Goal: Check status: Check status

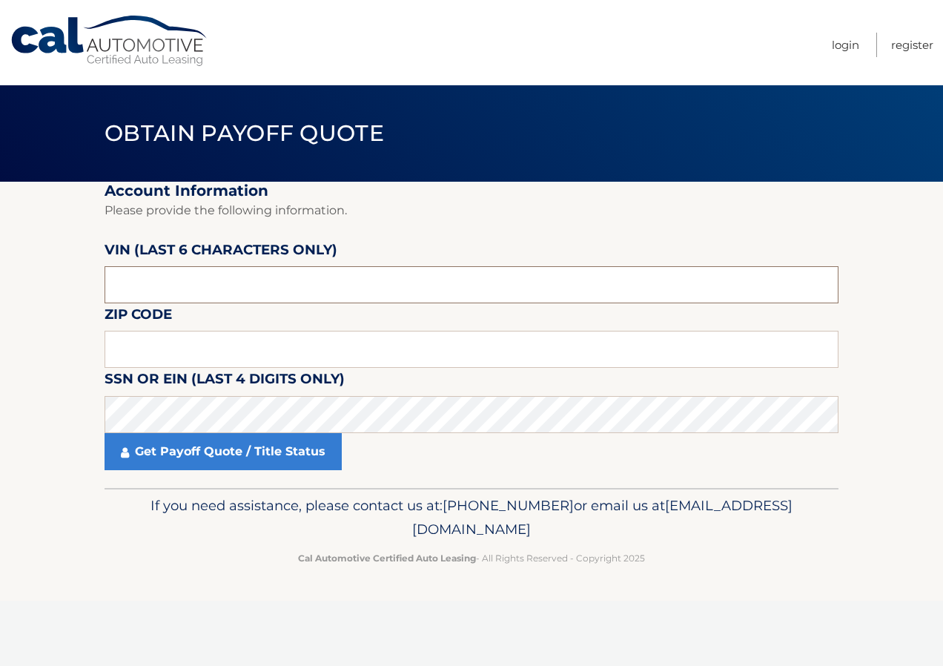
click at [183, 281] on input "text" at bounding box center [472, 284] width 734 height 37
click at [150, 351] on input "text" at bounding box center [472, 349] width 734 height 37
click at [131, 349] on input "text" at bounding box center [472, 349] width 734 height 37
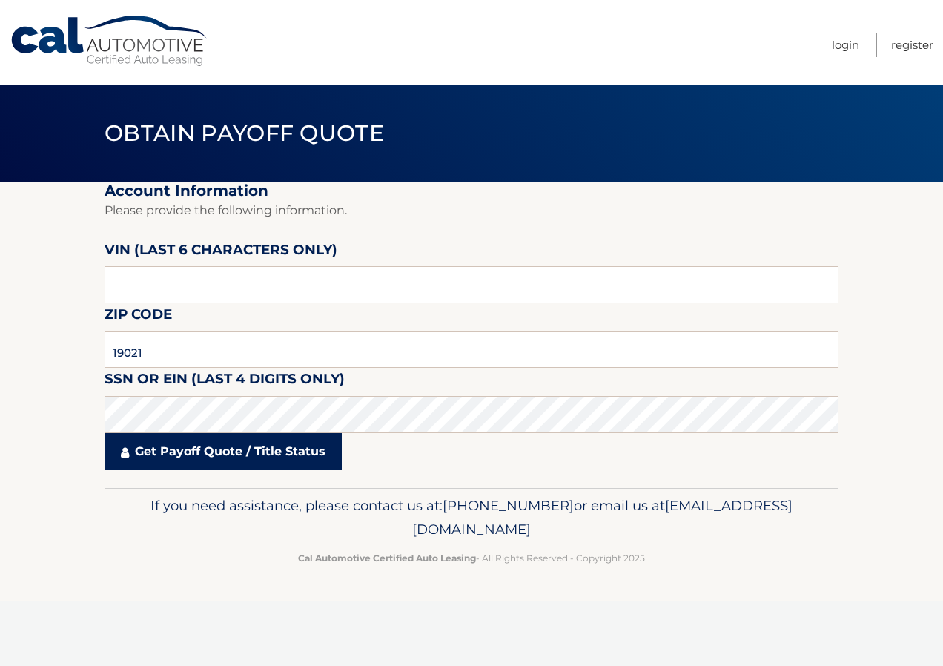
click at [160, 454] on link "Get Payoff Quote / Title Status" at bounding box center [223, 451] width 237 height 37
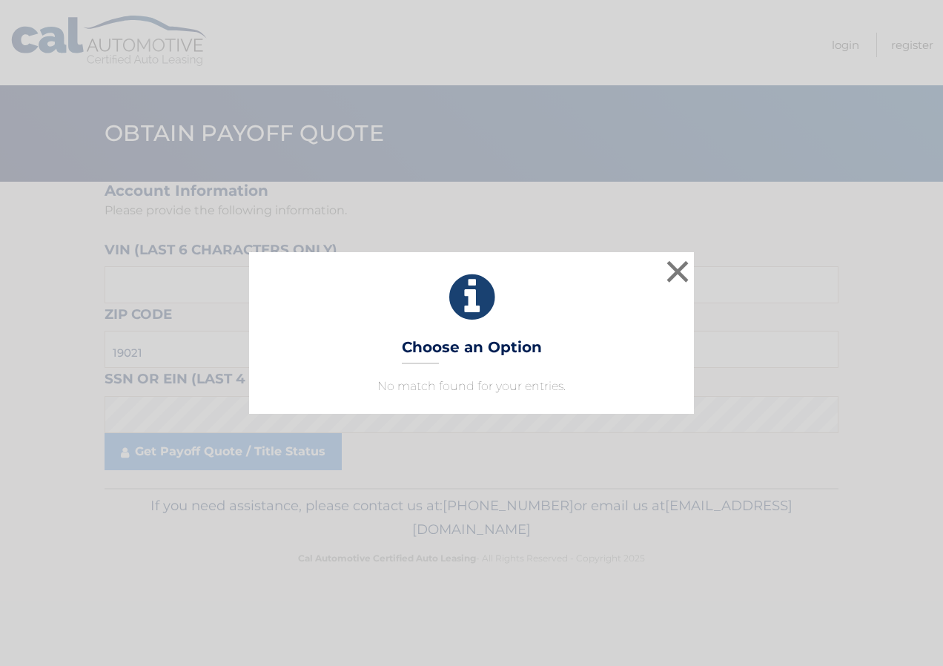
click at [483, 400] on div "× Choose an Option No match found for your entries. This is what you see on sec…" at bounding box center [471, 333] width 445 height 162
click at [672, 271] on button "×" at bounding box center [678, 272] width 30 height 30
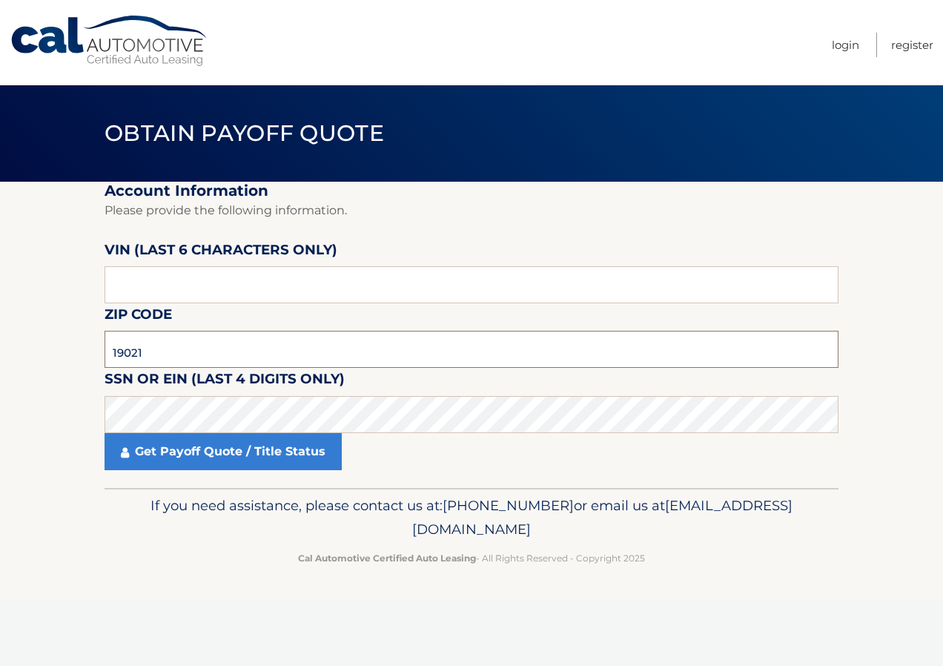
click at [153, 353] on input "19021" at bounding box center [472, 349] width 734 height 37
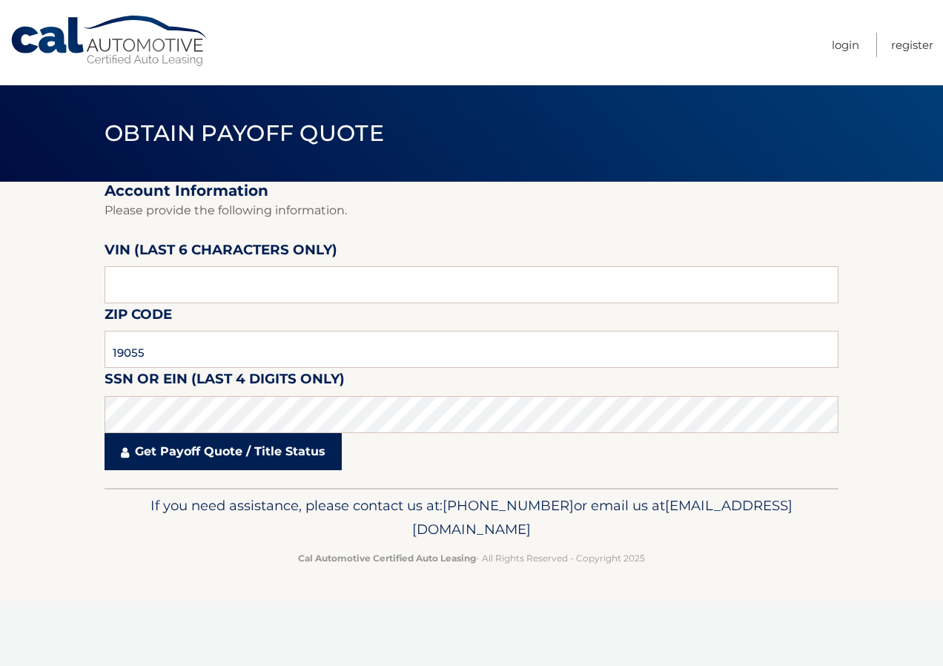
click at [179, 455] on link "Get Payoff Quote / Title Status" at bounding box center [223, 451] width 237 height 37
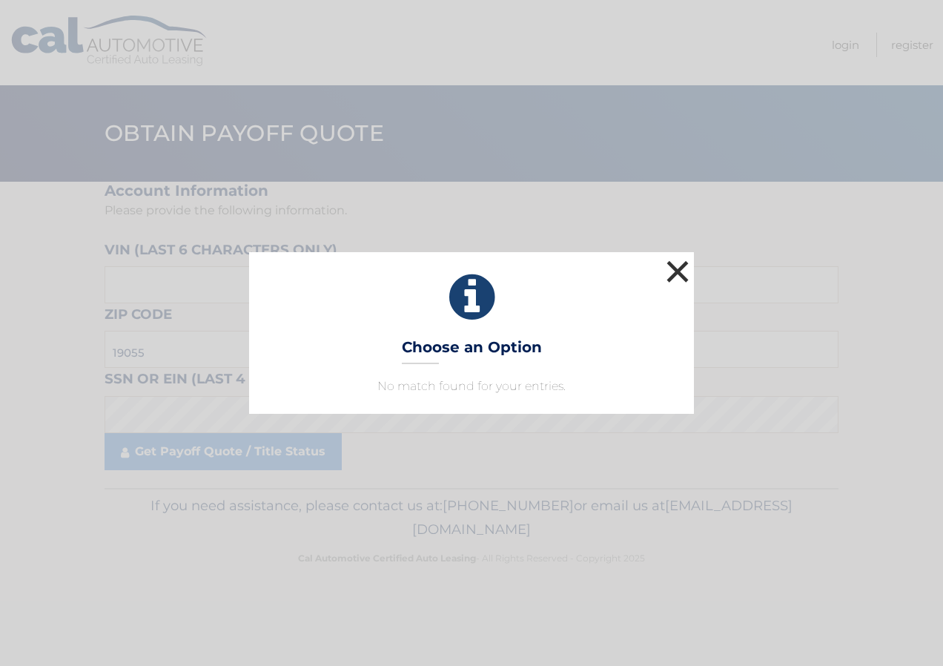
click at [673, 271] on button "×" at bounding box center [678, 272] width 30 height 30
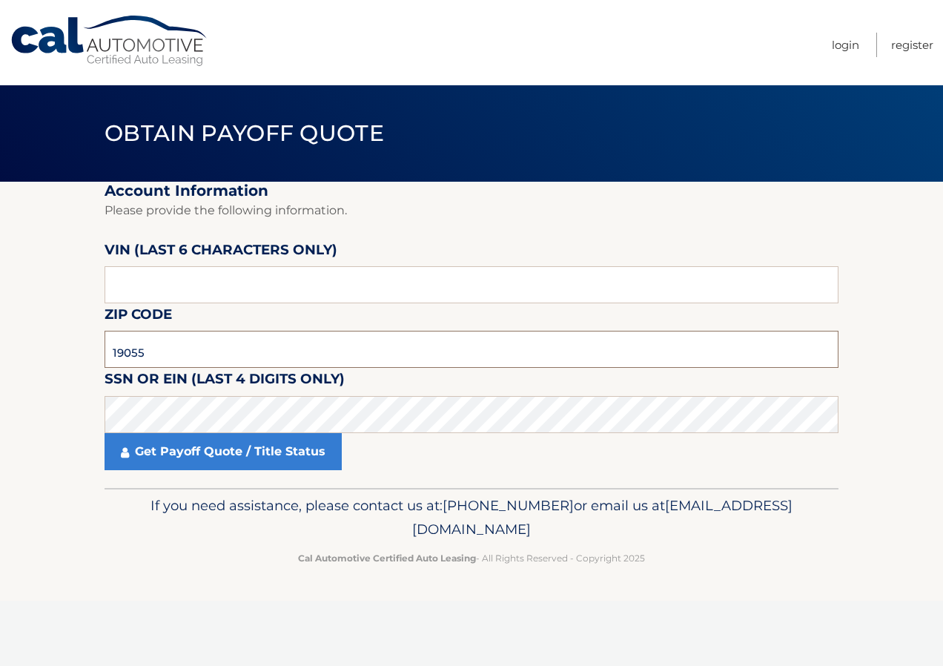
drag, startPoint x: 102, startPoint y: 352, endPoint x: -3, endPoint y: 362, distance: 105.0
click at [0, 362] on html "Cal Automotive Menu Login Register Obtain Payoff Quote 19055" at bounding box center [471, 333] width 943 height 666
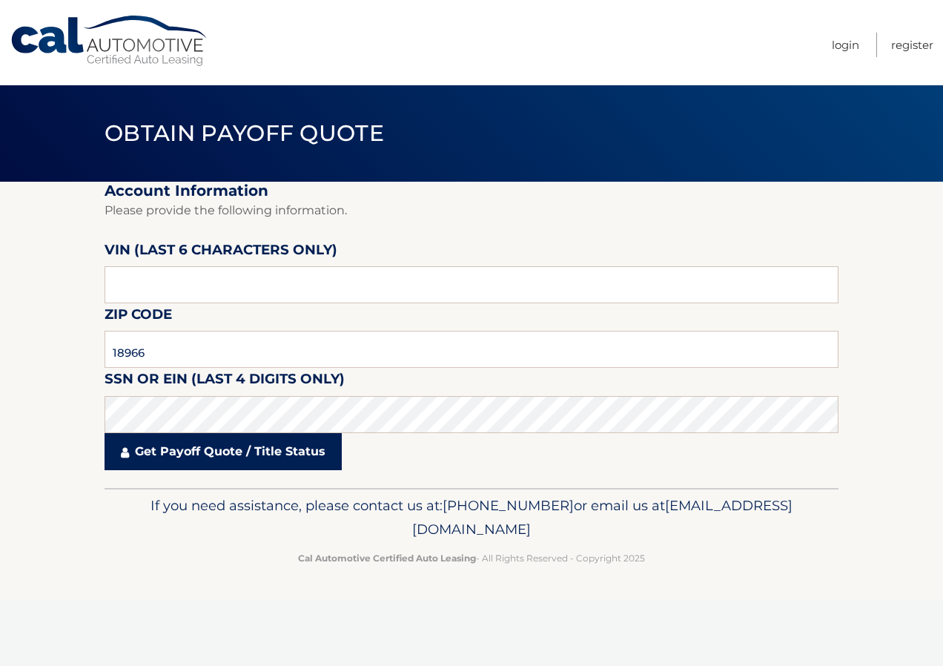
click at [191, 458] on link "Get Payoff Quote / Title Status" at bounding box center [223, 451] width 237 height 37
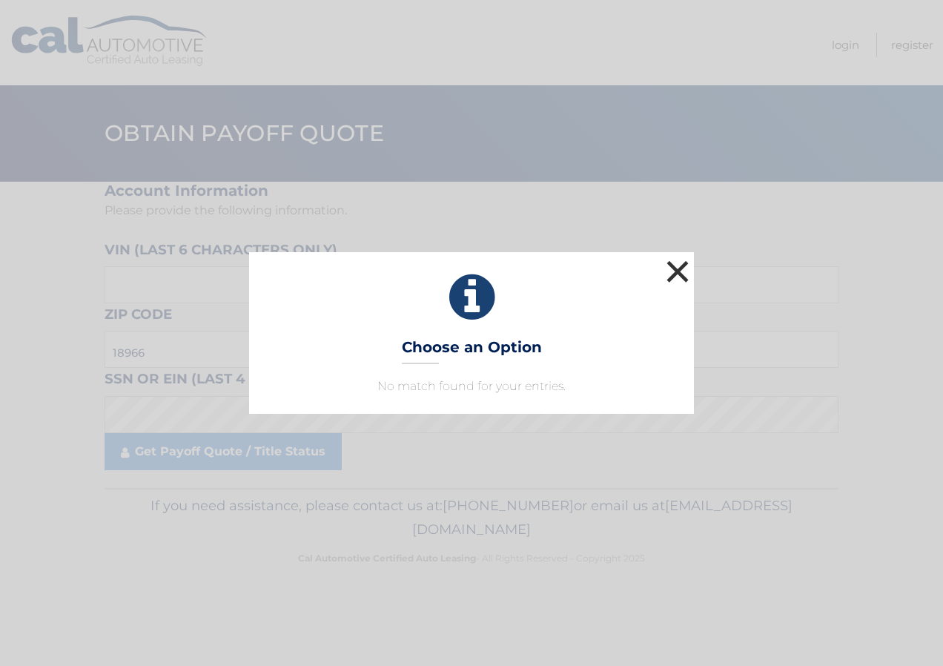
click at [686, 271] on button "×" at bounding box center [678, 272] width 30 height 30
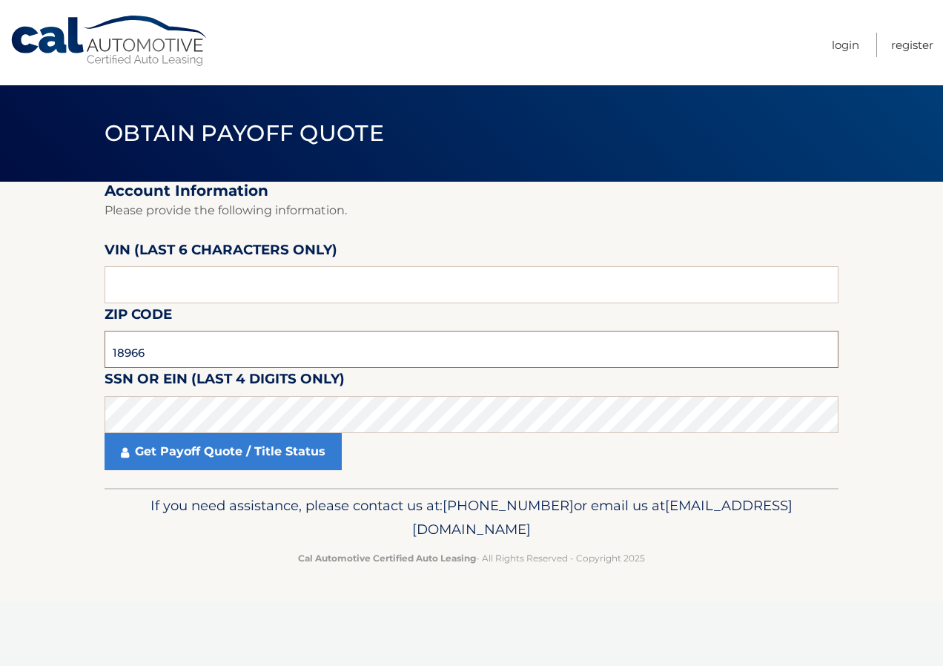
drag, startPoint x: 148, startPoint y: 353, endPoint x: 40, endPoint y: 360, distance: 108.5
click at [40, 360] on section "Account Information Please provide the following information. VIN (last 6 chara…" at bounding box center [471, 335] width 943 height 306
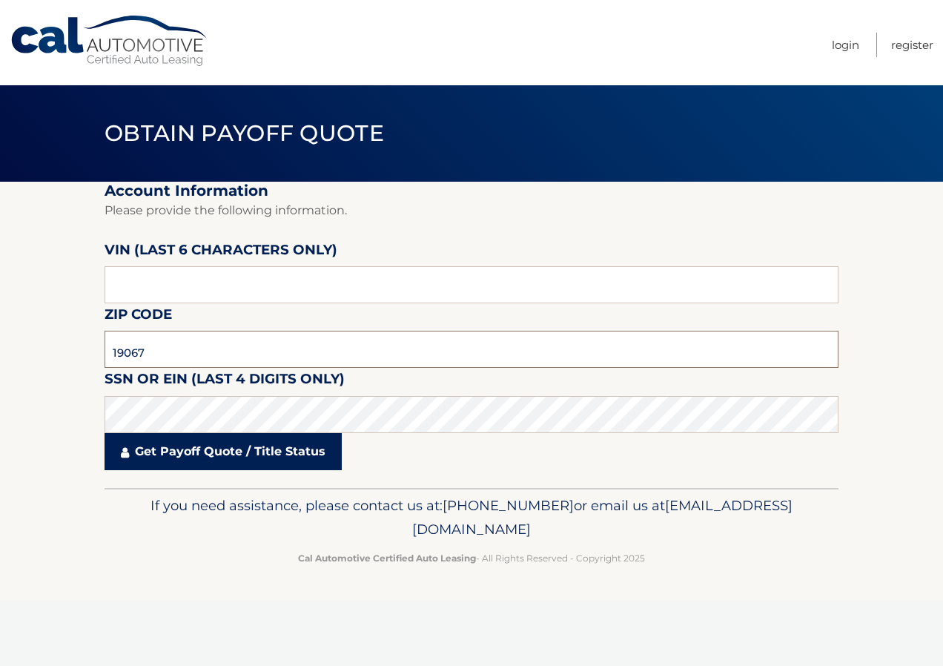
type input "19067"
click at [173, 458] on link "Get Payoff Quote / Title Status" at bounding box center [223, 451] width 237 height 37
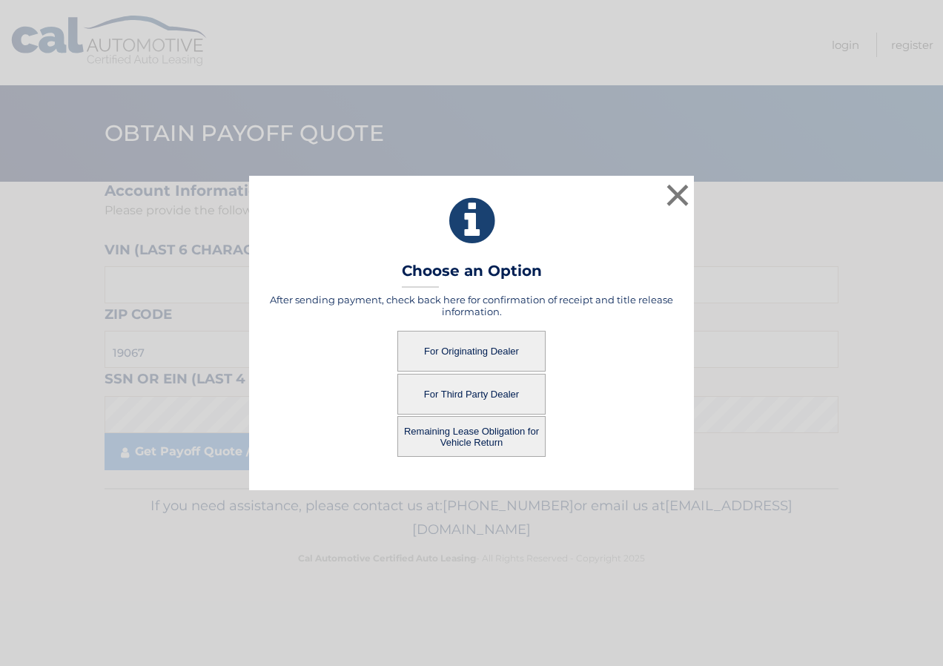
click at [495, 348] on button "For Originating Dealer" at bounding box center [471, 351] width 148 height 41
click at [477, 353] on button "For Originating Dealer" at bounding box center [471, 351] width 148 height 41
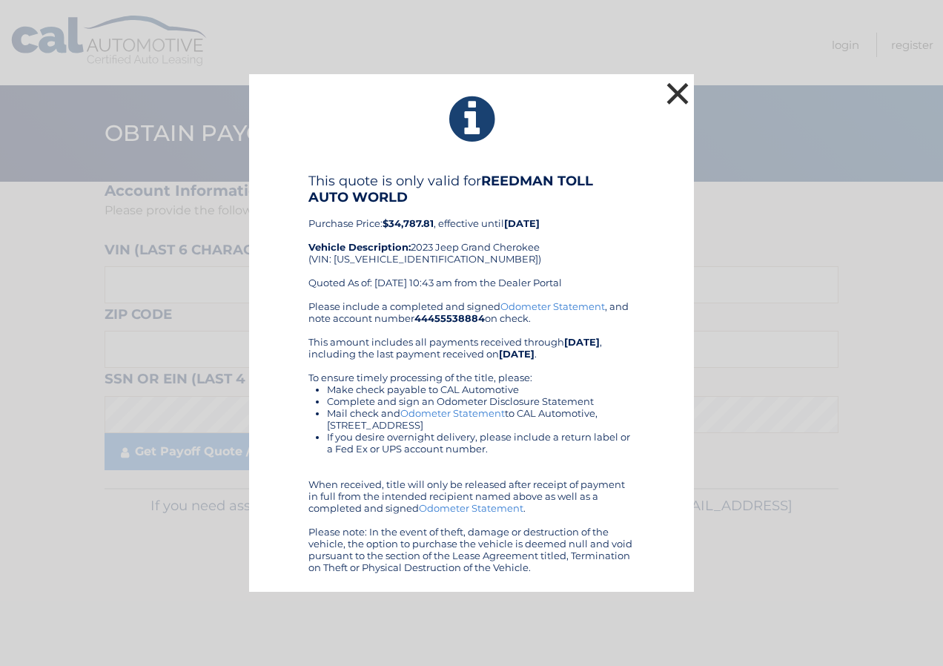
click at [674, 87] on button "×" at bounding box center [678, 94] width 30 height 30
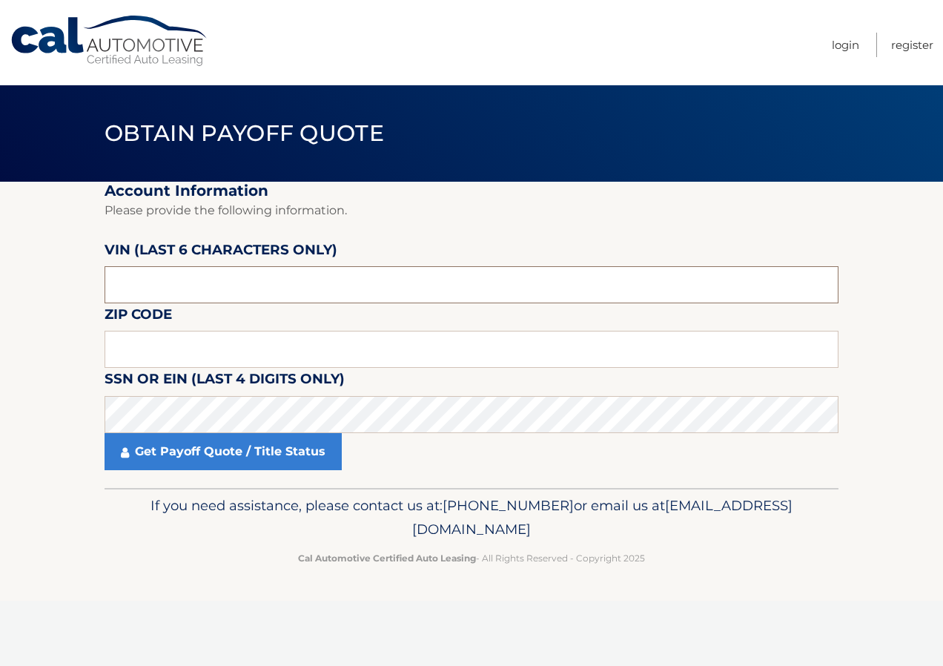
click at [151, 290] on input "text" at bounding box center [472, 284] width 734 height 37
click at [126, 348] on input "text" at bounding box center [472, 349] width 734 height 37
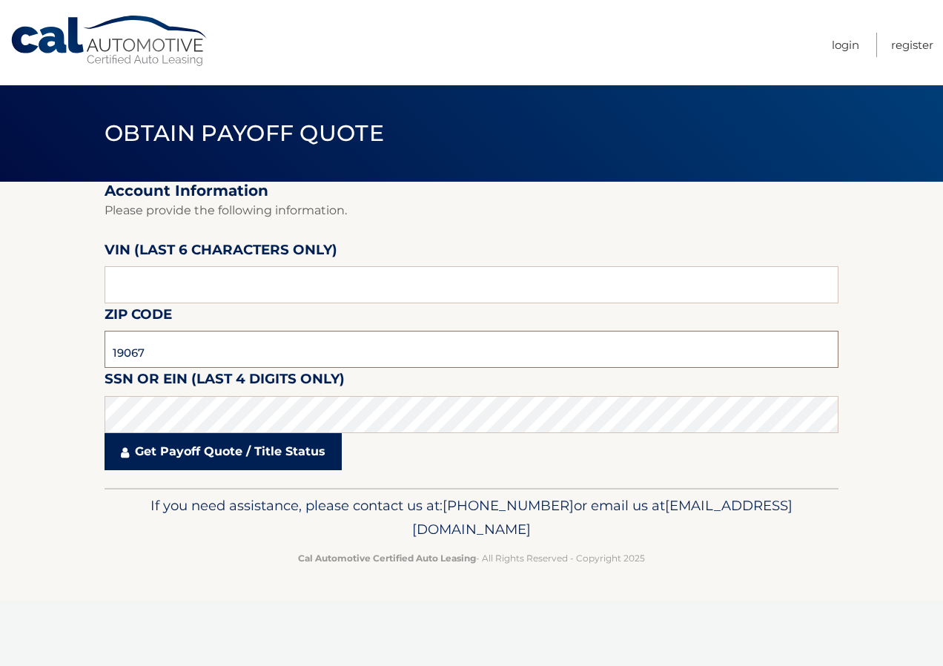
type input "19067"
click at [141, 453] on link "Get Payoff Quote / Title Status" at bounding box center [223, 451] width 237 height 37
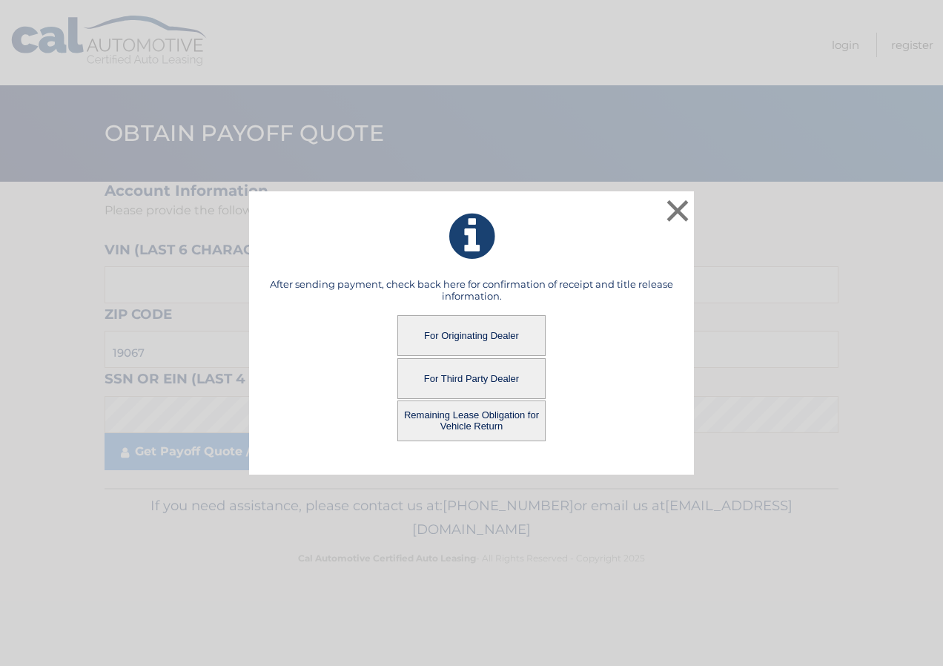
click at [468, 416] on button "Remaining Lease Obligation for Vehicle Return" at bounding box center [471, 420] width 148 height 41
click at [463, 426] on button "Remaining Lease Obligation for Vehicle Return" at bounding box center [471, 420] width 148 height 41
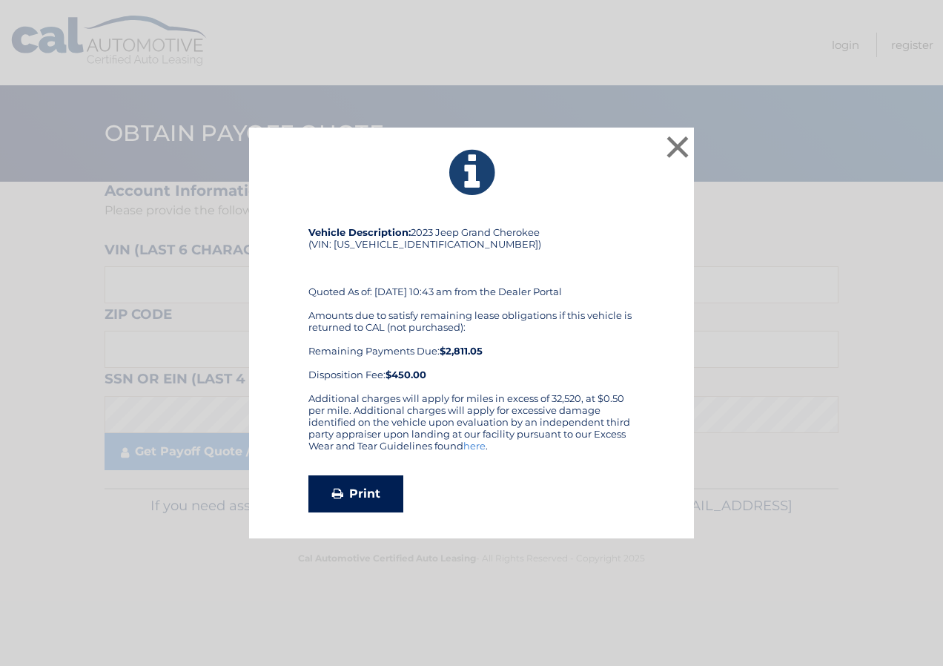
click at [348, 498] on link "Print" at bounding box center [355, 493] width 95 height 37
click at [353, 495] on link "Print" at bounding box center [355, 493] width 95 height 37
